Goal: Task Accomplishment & Management: Manage account settings

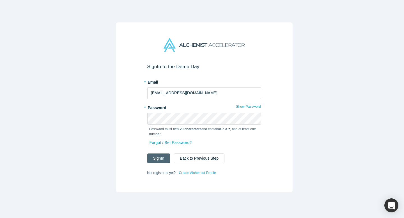
click at [162, 153] on button "Sign In" at bounding box center [158, 158] width 23 height 10
click at [147, 153] on button "Sign In" at bounding box center [158, 158] width 23 height 10
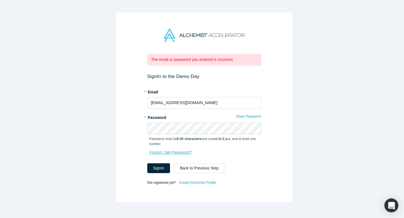
click at [170, 150] on link "Forgot / Set Password?" at bounding box center [170, 152] width 43 height 10
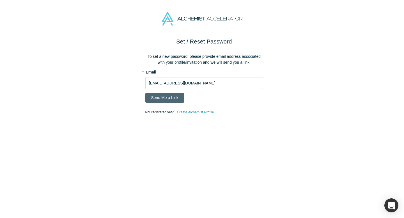
click at [164, 99] on button "Send Me a Link" at bounding box center [164, 98] width 39 height 10
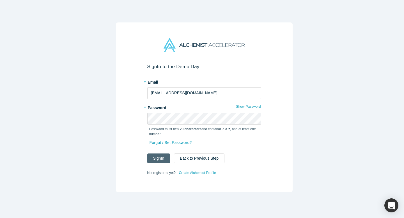
click at [160, 156] on button "Sign In" at bounding box center [158, 158] width 23 height 10
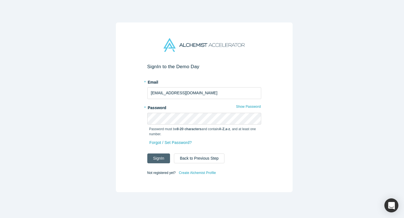
click at [160, 158] on button "Sign In" at bounding box center [158, 158] width 23 height 10
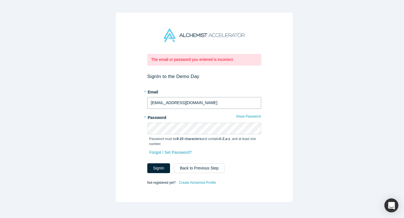
click at [202, 101] on input "[EMAIL_ADDRESS][DOMAIN_NAME]" at bounding box center [204, 103] width 114 height 12
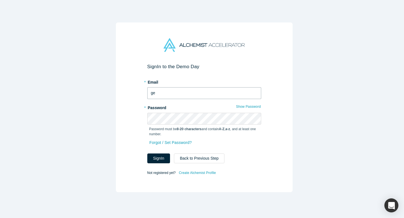
type input "g"
type input "[EMAIL_ADDRESS][DOMAIN_NAME]"
click at [147, 153] on button "Sign In" at bounding box center [158, 158] width 23 height 10
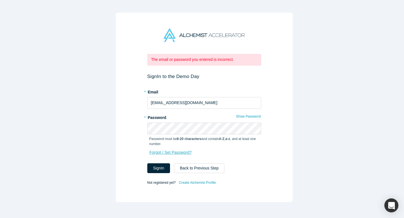
click at [177, 150] on link "Forgot / Set Password?" at bounding box center [170, 152] width 43 height 10
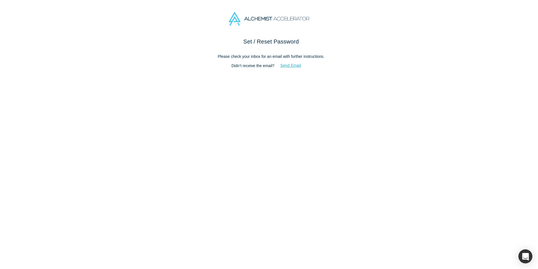
click at [295, 65] on button "Send Email" at bounding box center [291, 66] width 33 height 10
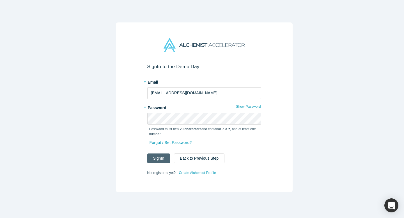
click at [163, 157] on button "Sign In" at bounding box center [158, 158] width 23 height 10
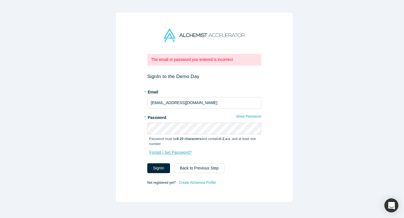
click at [174, 151] on link "Forgot / Set Password?" at bounding box center [170, 152] width 43 height 10
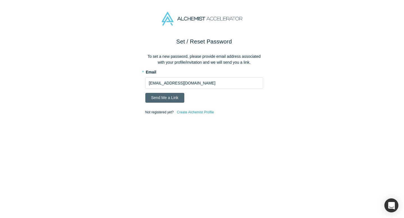
click at [168, 98] on button "Send Me a Link" at bounding box center [164, 98] width 39 height 10
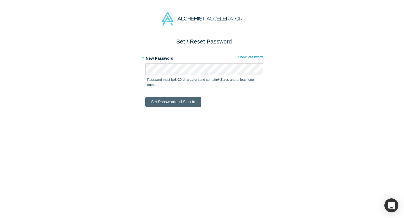
click at [179, 100] on button "Set Password and Sign In" at bounding box center [173, 102] width 56 height 10
click at [172, 101] on button "Set Password and Sign In" at bounding box center [173, 102] width 56 height 10
click at [177, 102] on button "Set Password and Sign In" at bounding box center [173, 102] width 56 height 10
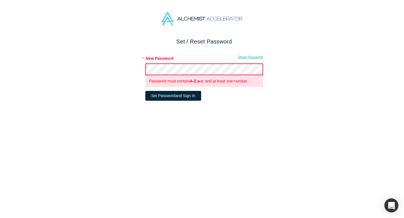
click at [248, 57] on button "Show Password" at bounding box center [250, 57] width 25 height 7
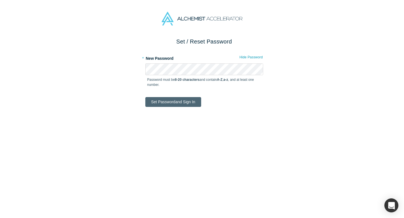
click at [177, 101] on button "Set Password and Sign In" at bounding box center [173, 102] width 56 height 10
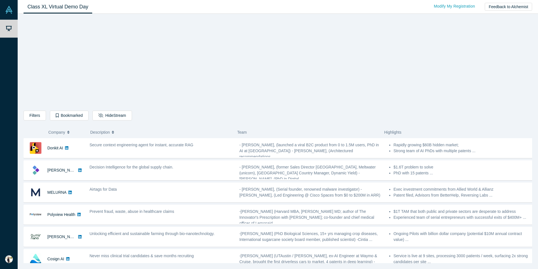
click at [404, 93] on div "Filters AI Artificial Intelligence B2B SaaS AI (Artificial Intelligence) Data A…" at bounding box center [278, 140] width 509 height 245
